Goal: Task Accomplishment & Management: Complete application form

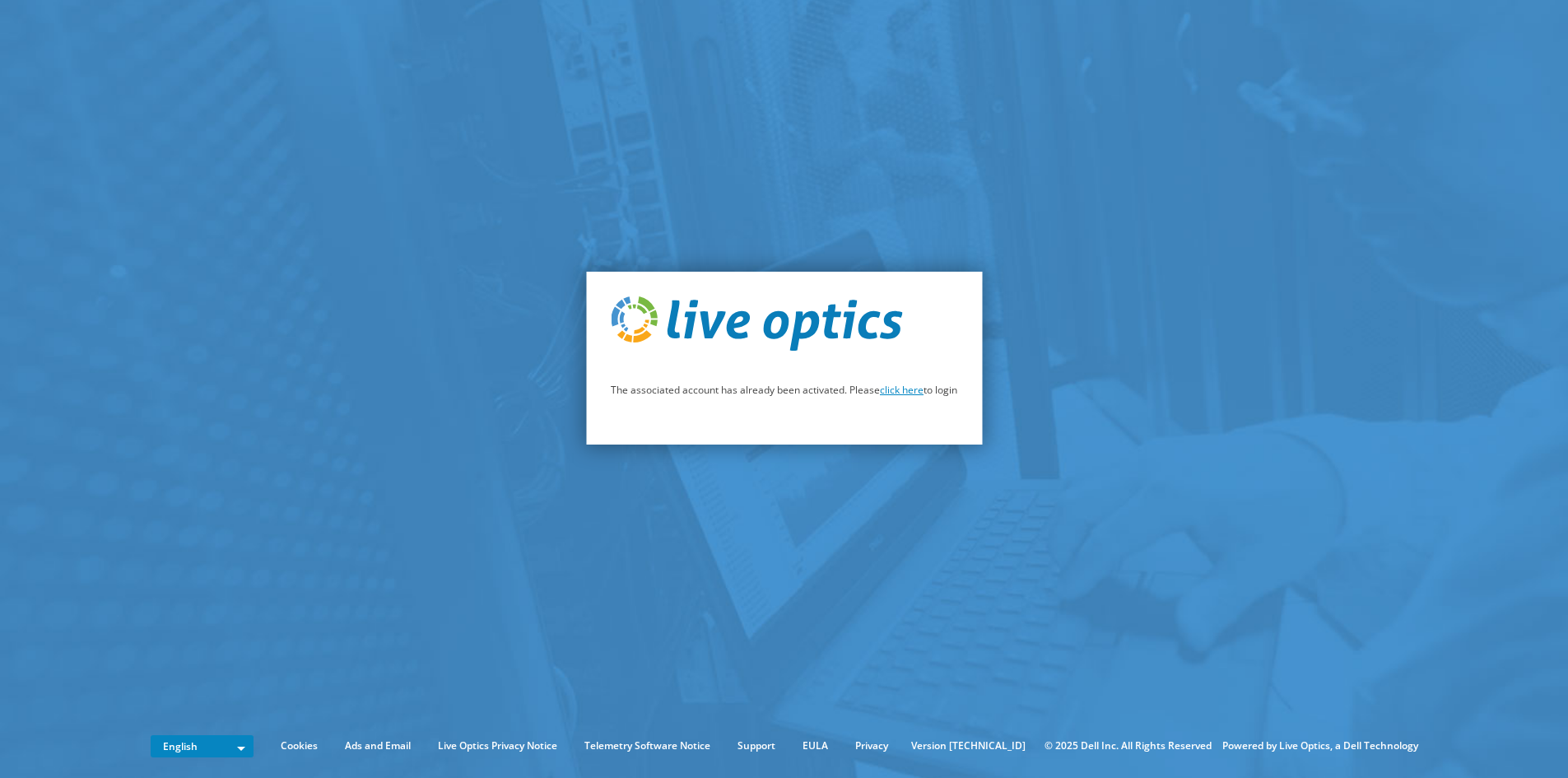
click at [913, 393] on link "click here" at bounding box center [901, 390] width 43 height 14
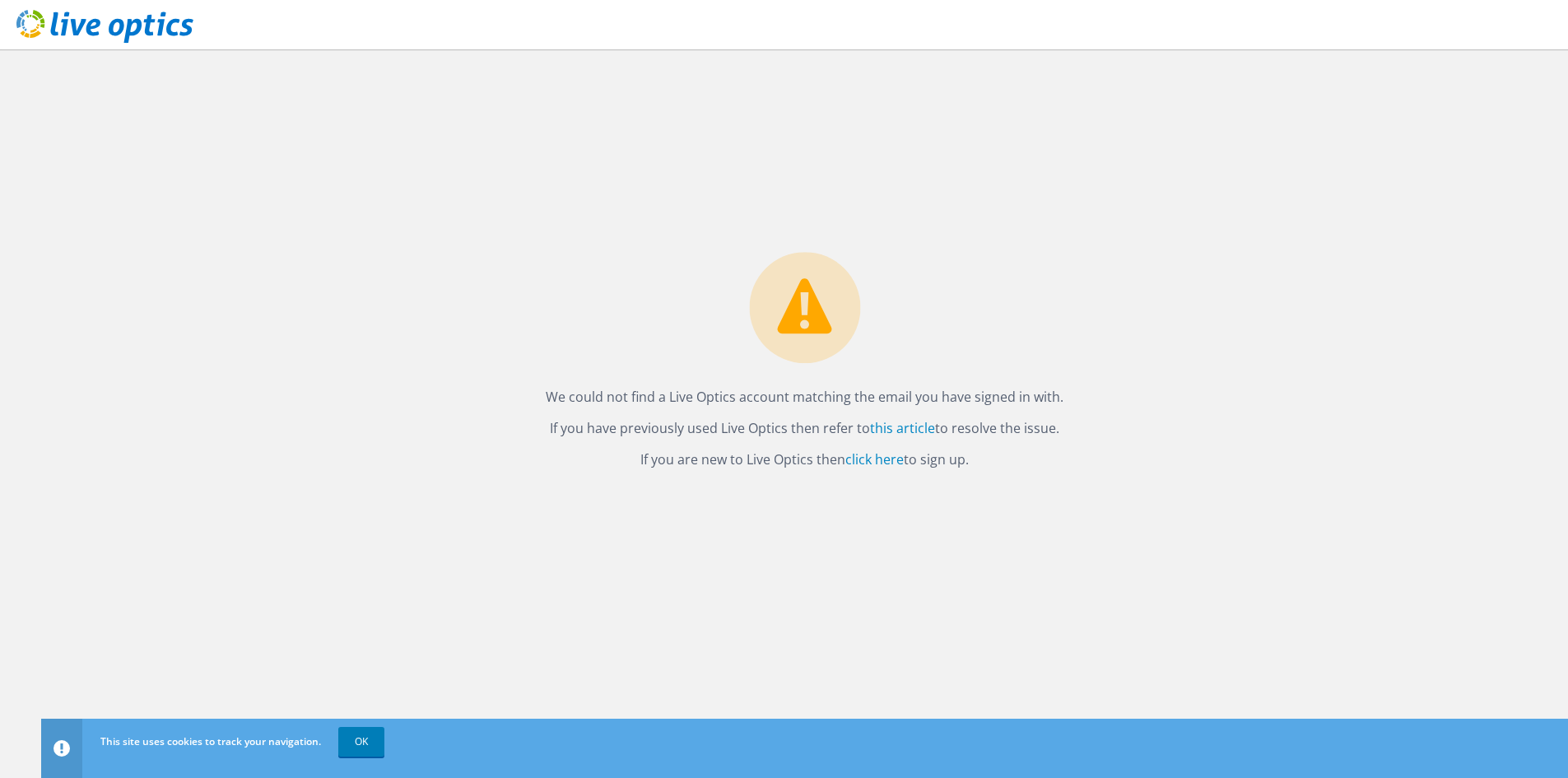
click at [110, 25] on use at bounding box center [104, 26] width 177 height 33
